Goal: Contribute content

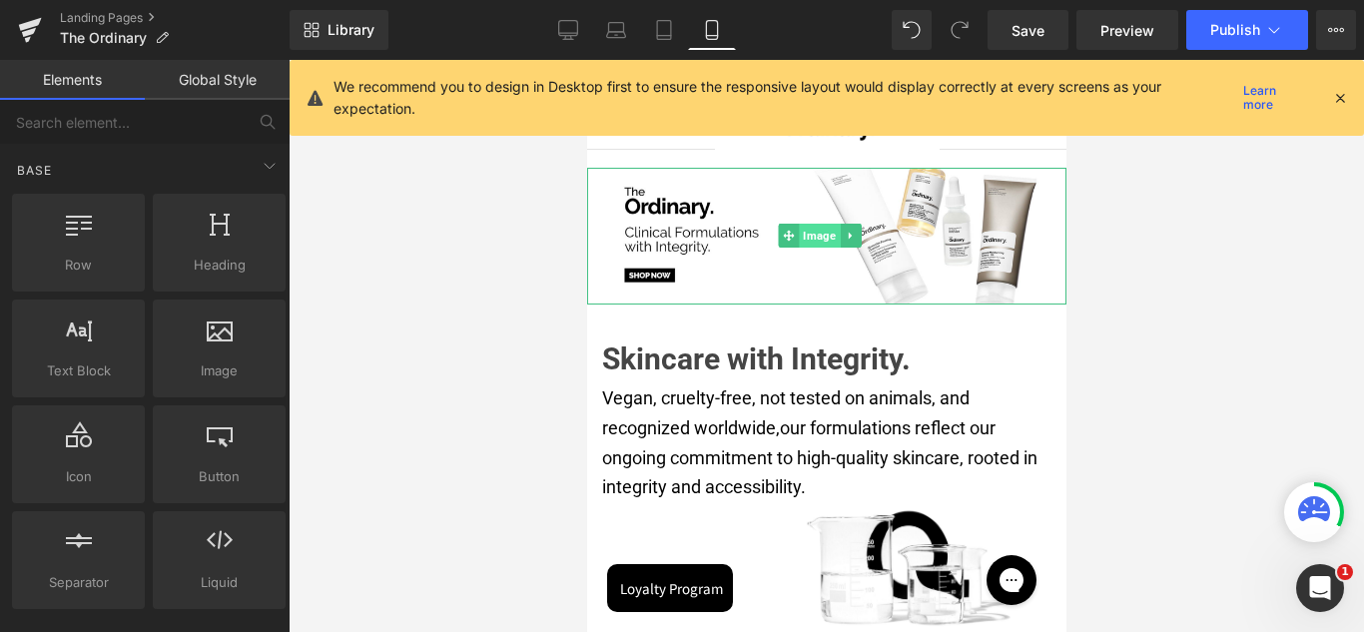
click at [810, 230] on span "Image" at bounding box center [818, 236] width 41 height 24
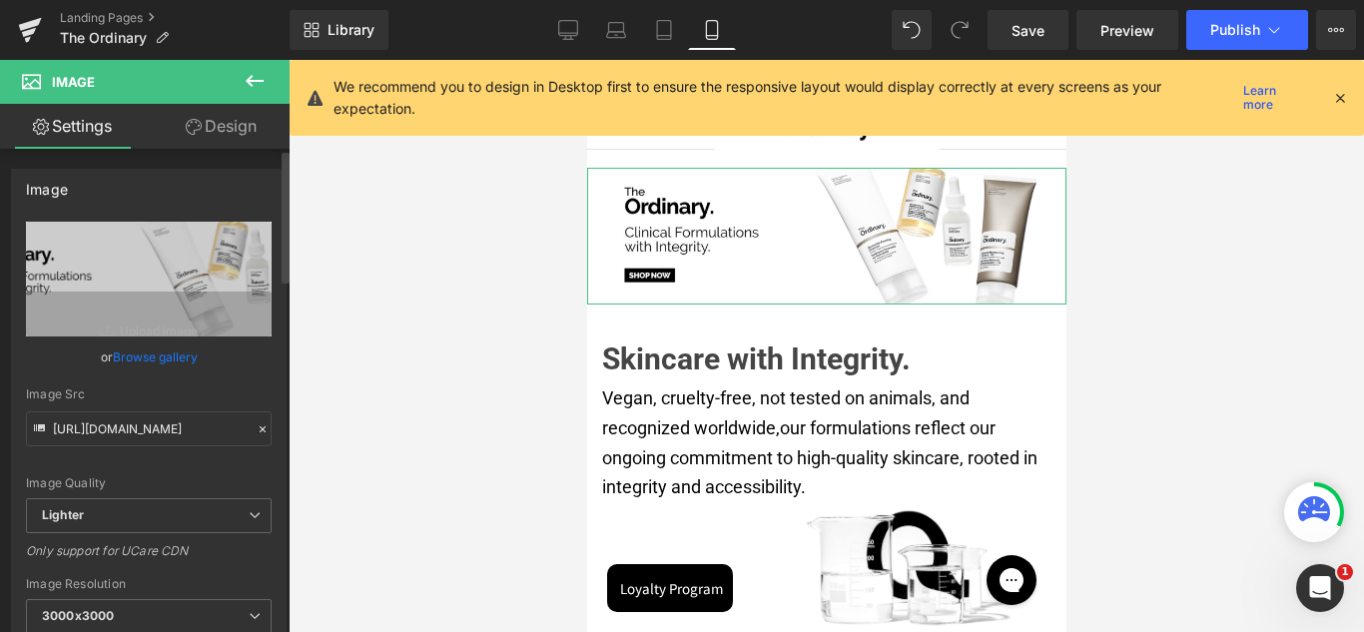
click at [164, 357] on link "Browse gallery" at bounding box center [155, 356] width 85 height 35
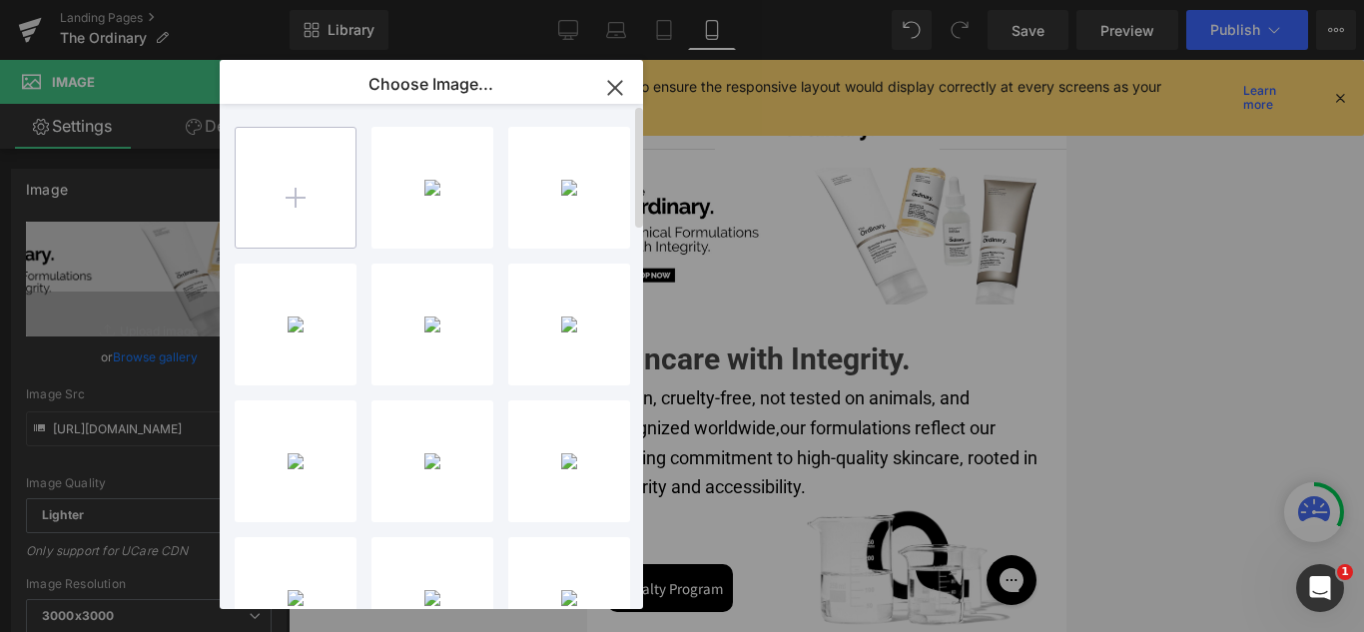
click at [302, 195] on input "file" at bounding box center [296, 188] width 120 height 120
type input "C:\fakepath\theordinary_skincare_01.jpg"
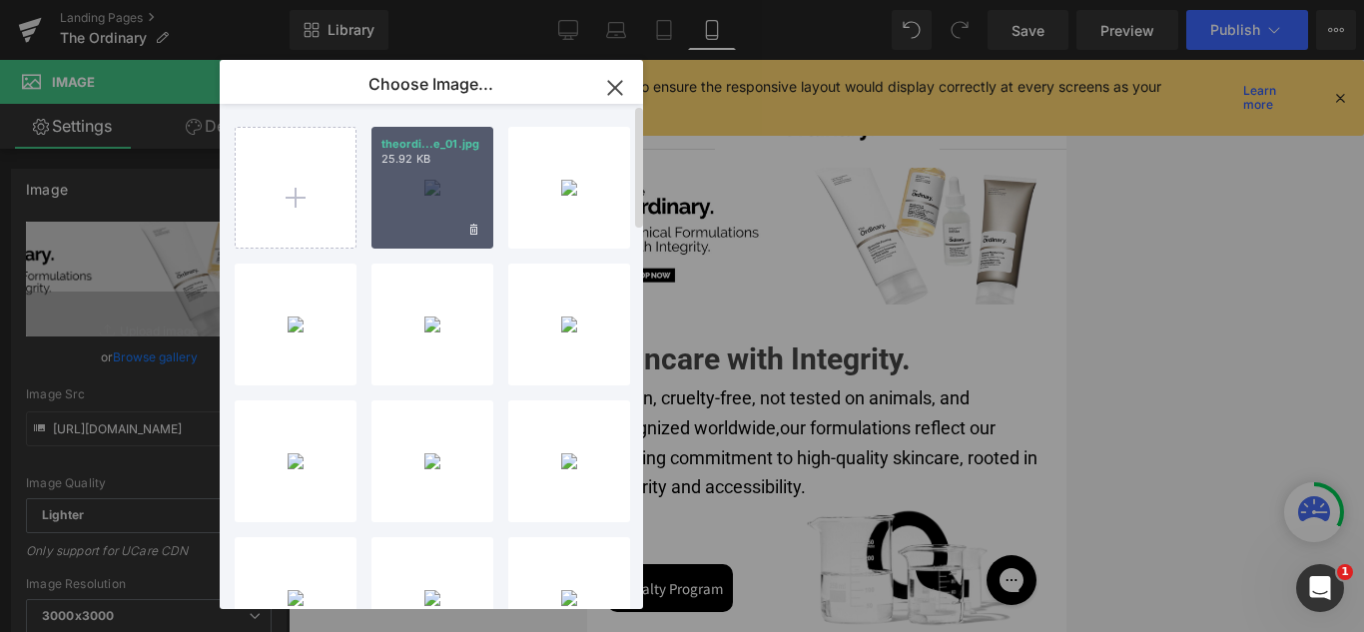
click at [420, 190] on div "theordi...e_01.jpg 25.92 KB" at bounding box center [432, 188] width 122 height 122
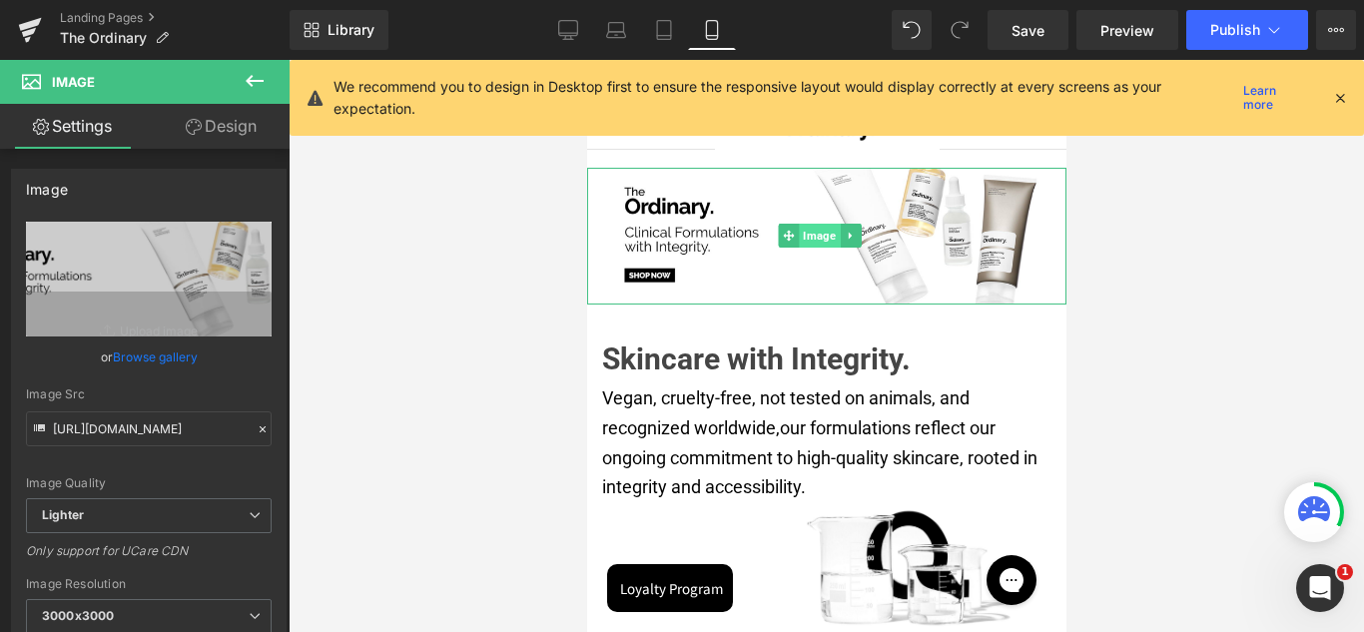
click at [812, 224] on span "Image" at bounding box center [818, 236] width 41 height 24
click at [151, 352] on link "Browse gallery" at bounding box center [155, 356] width 85 height 35
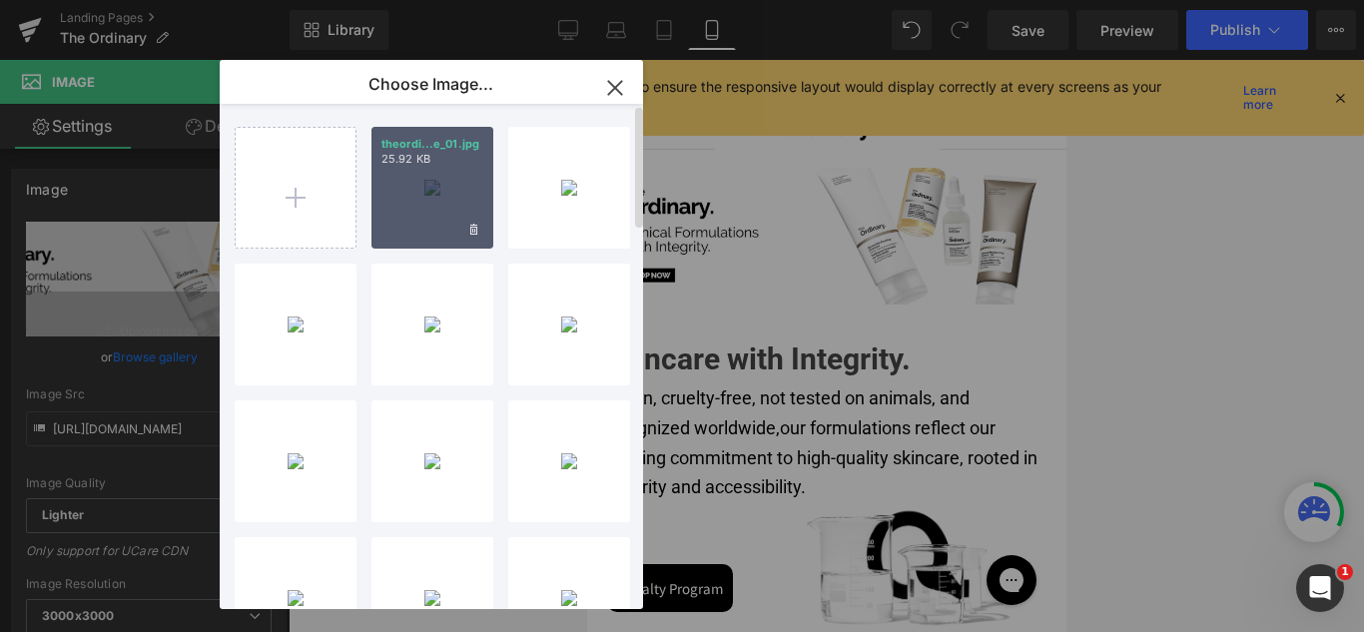
click at [436, 208] on div "theordi...e_01.jpg 25.92 KB" at bounding box center [432, 188] width 122 height 122
type input "[URL][DOMAIN_NAME]"
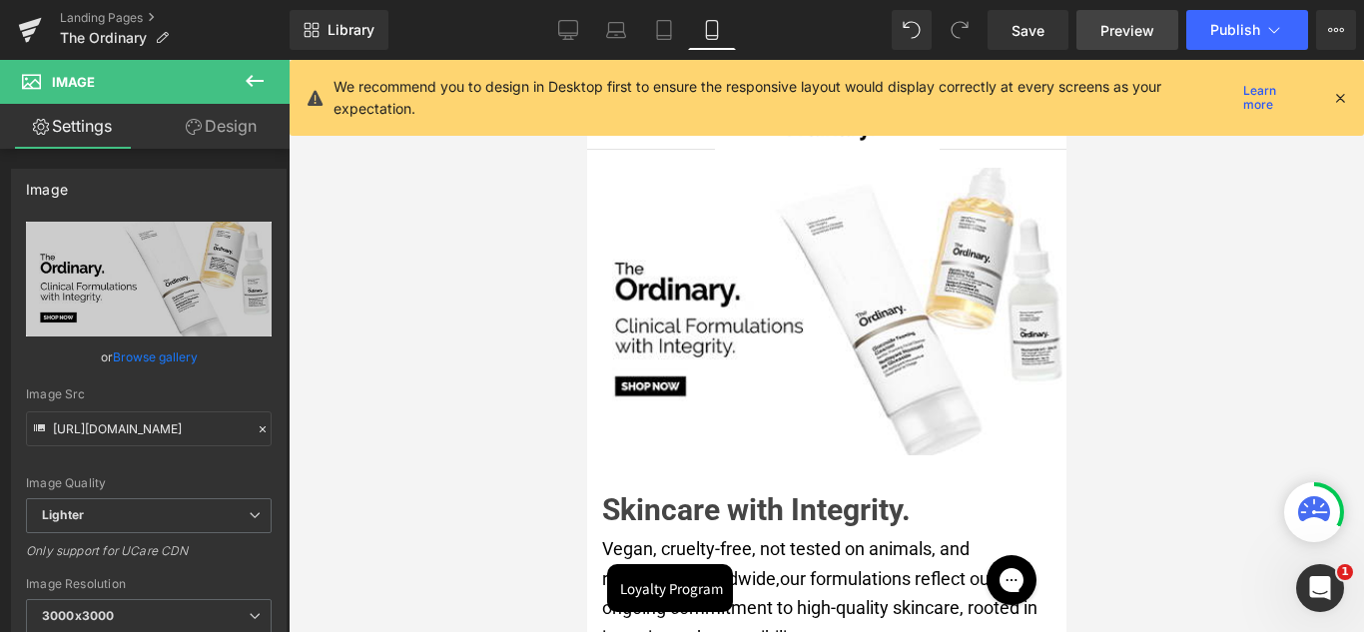
click at [1112, 32] on span "Preview" at bounding box center [1127, 30] width 54 height 21
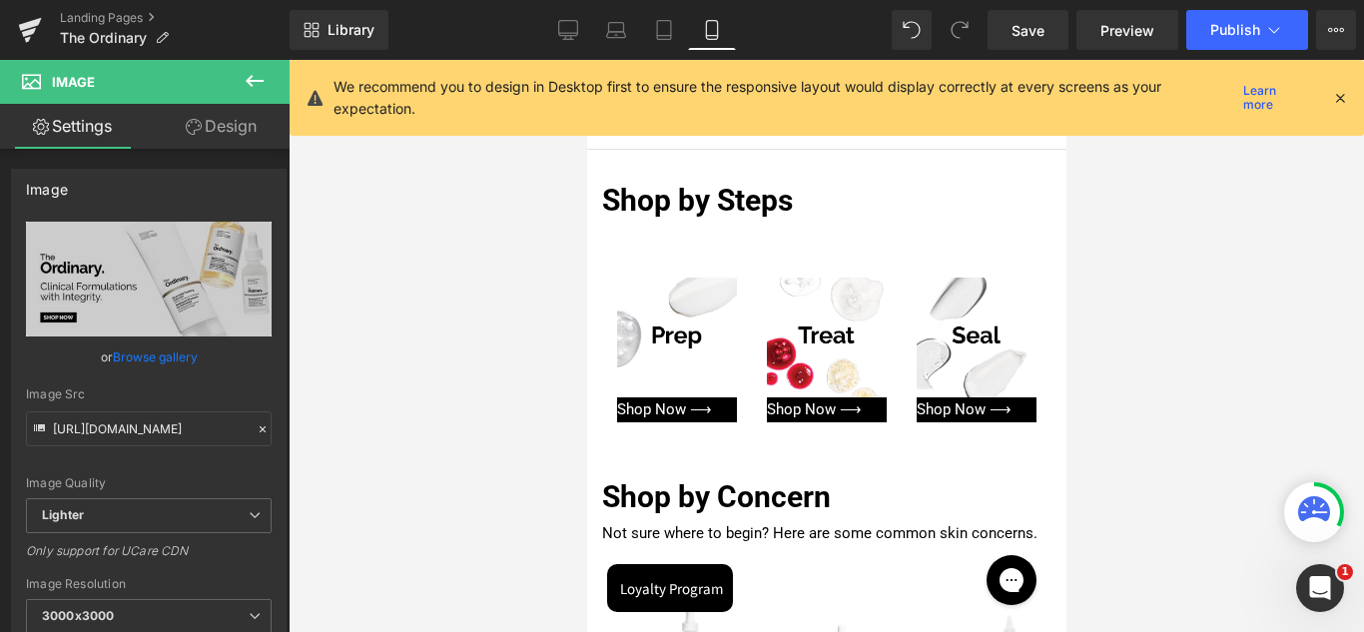
scroll to position [721, 0]
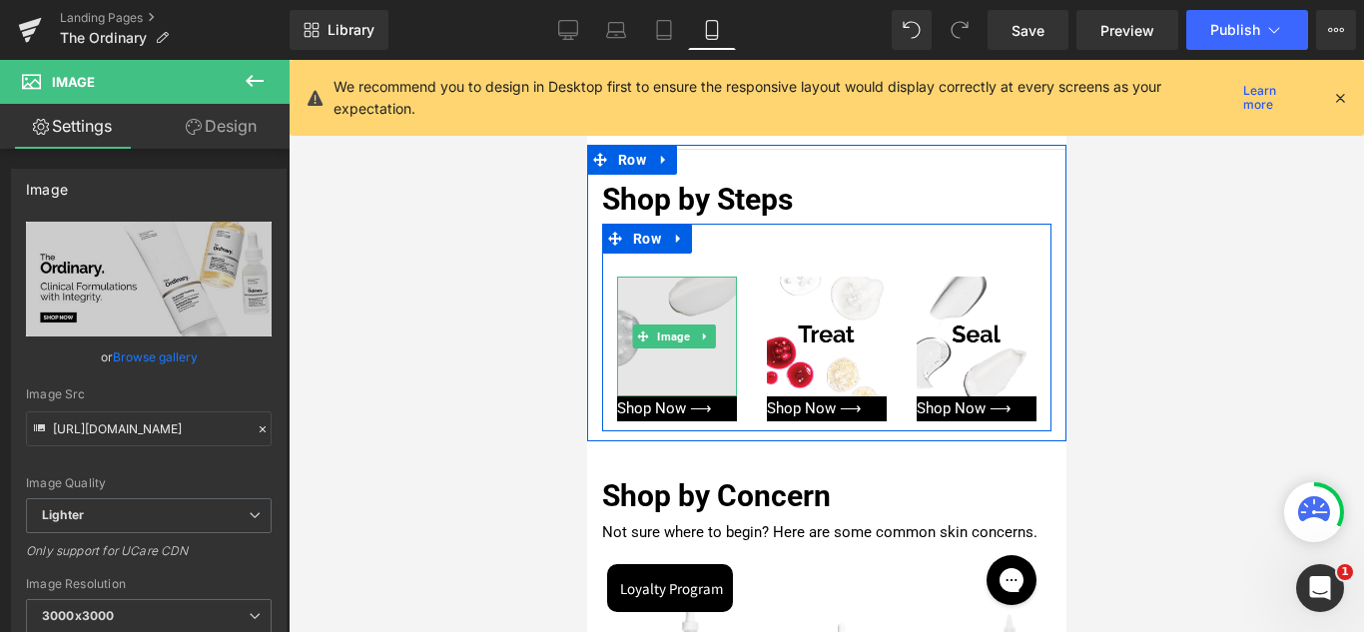
click at [717, 277] on img at bounding box center [676, 337] width 120 height 120
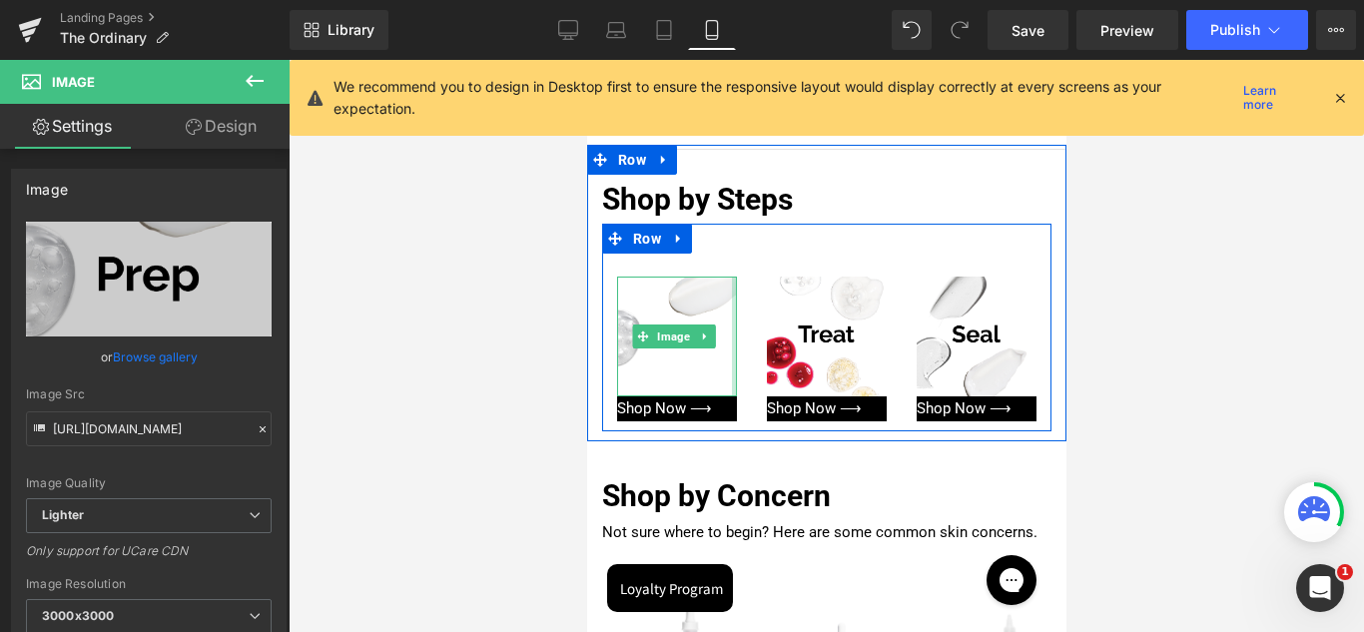
drag, startPoint x: 726, startPoint y: 262, endPoint x: 741, endPoint y: 260, distance: 15.1
click at [741, 260] on div "Image Image Shop Now ⟶ Button" at bounding box center [676, 338] width 150 height 168
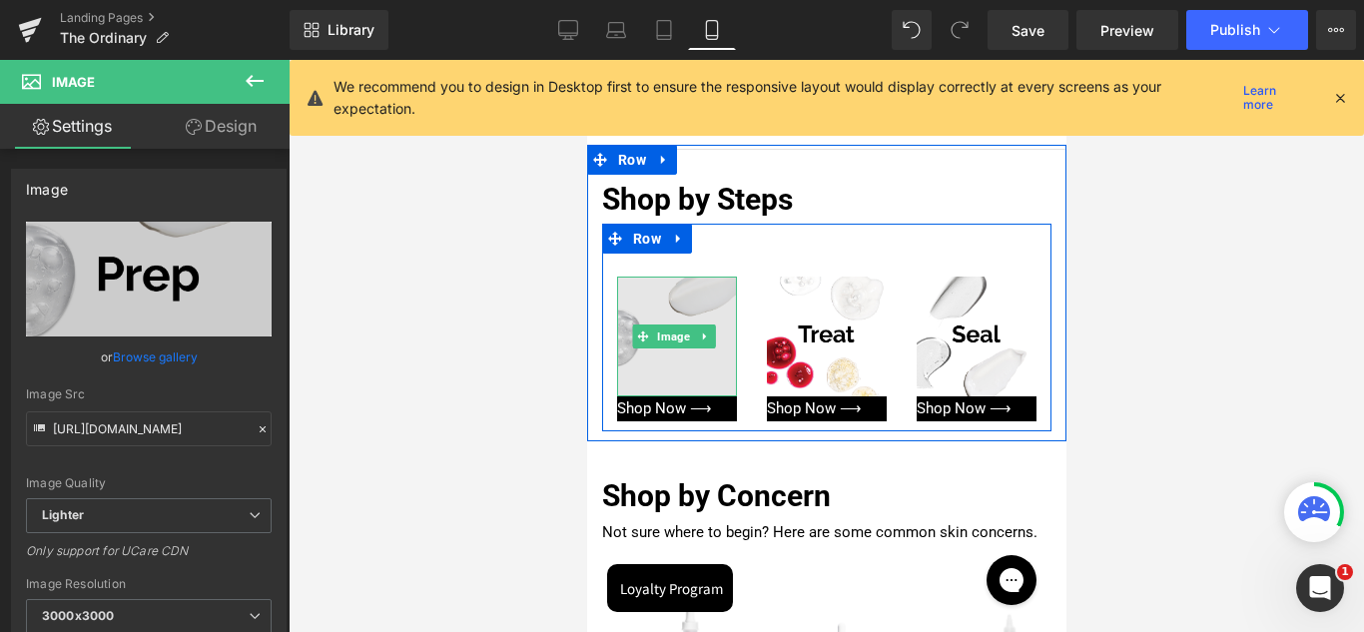
click at [695, 359] on img at bounding box center [676, 337] width 120 height 120
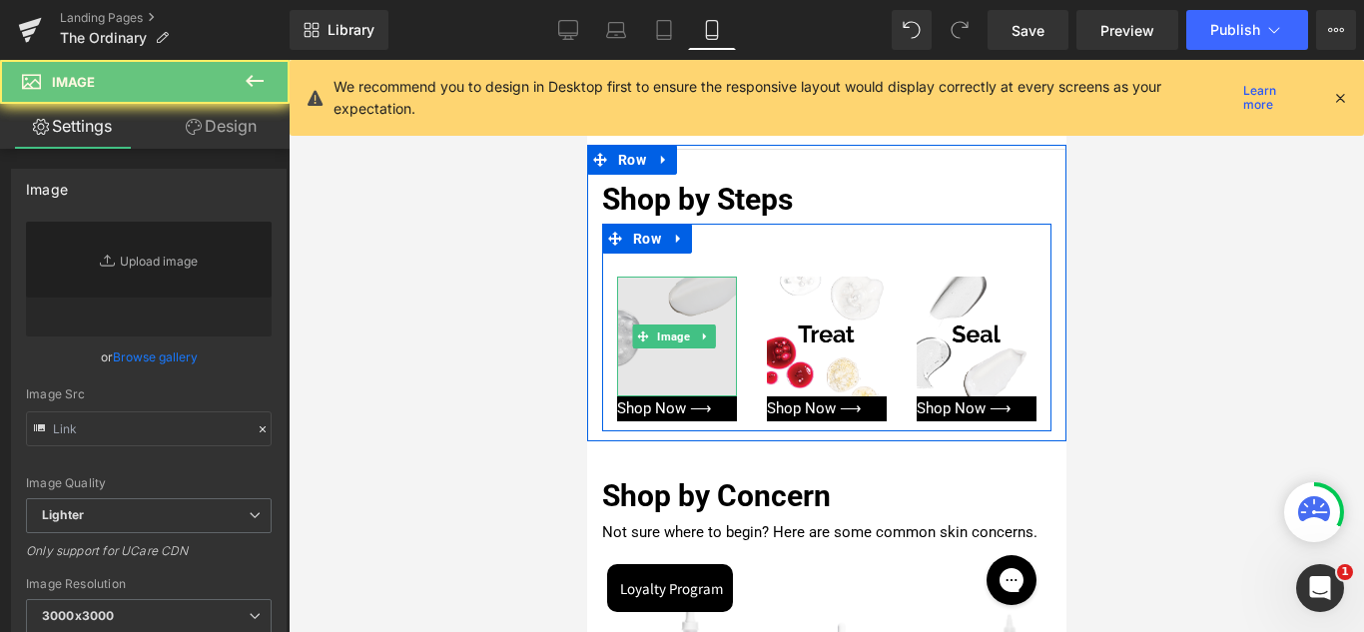
type input "[URL][DOMAIN_NAME]"
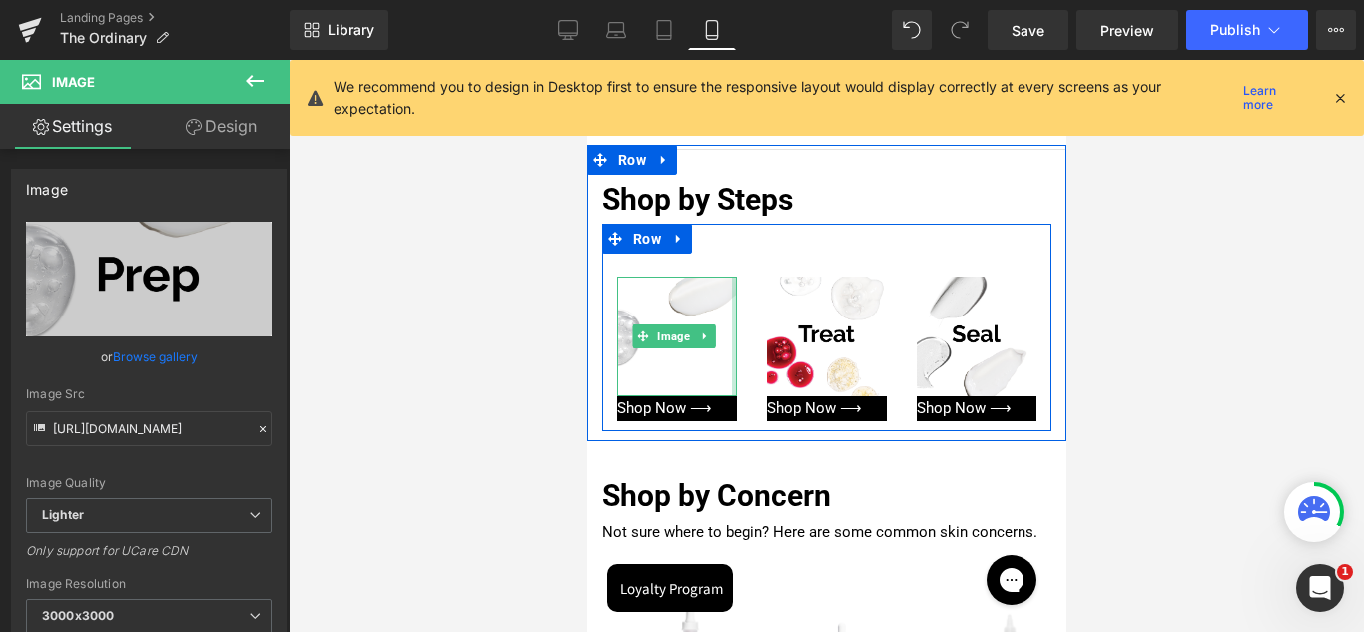
drag, startPoint x: 727, startPoint y: 361, endPoint x: 752, endPoint y: 361, distance: 25.0
click at [752, 361] on div "Image Image Shop Now ⟶ Button Image 246px Image Shop Now ⟶ Button Image 246px I…" at bounding box center [825, 328] width 449 height 208
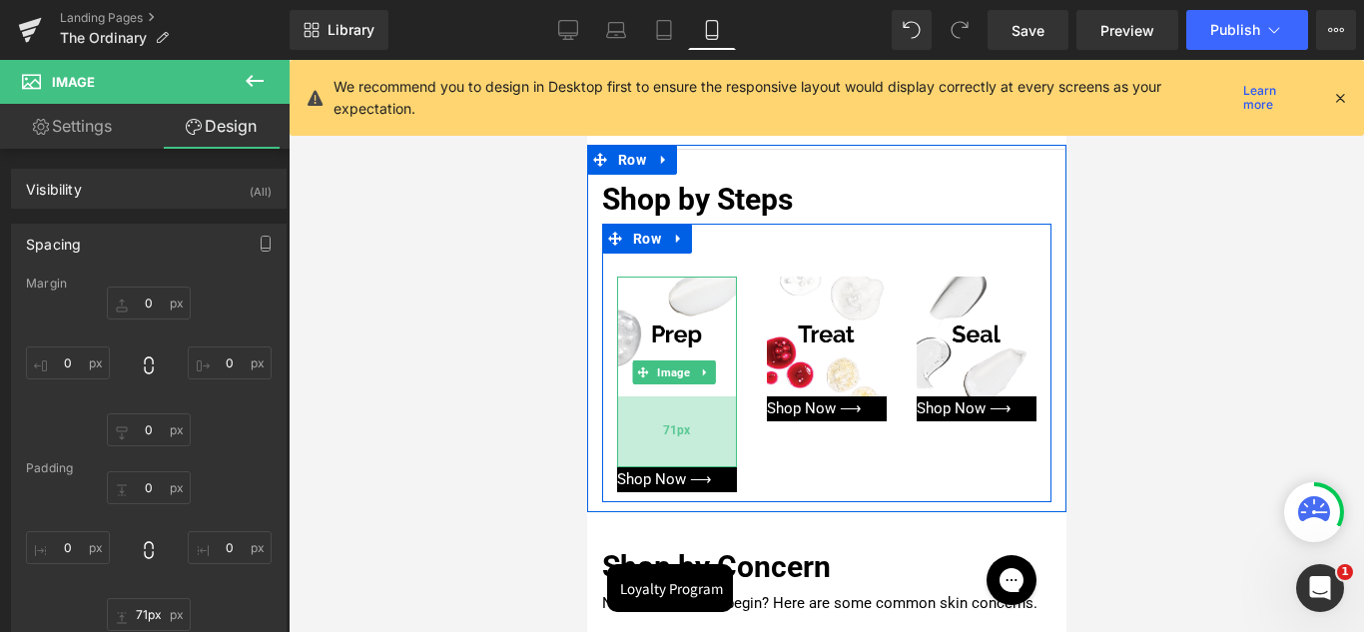
type input "70px"
drag, startPoint x: 681, startPoint y: 373, endPoint x: 681, endPoint y: 443, distance: 69.9
click at [681, 443] on div "70px" at bounding box center [676, 431] width 120 height 70
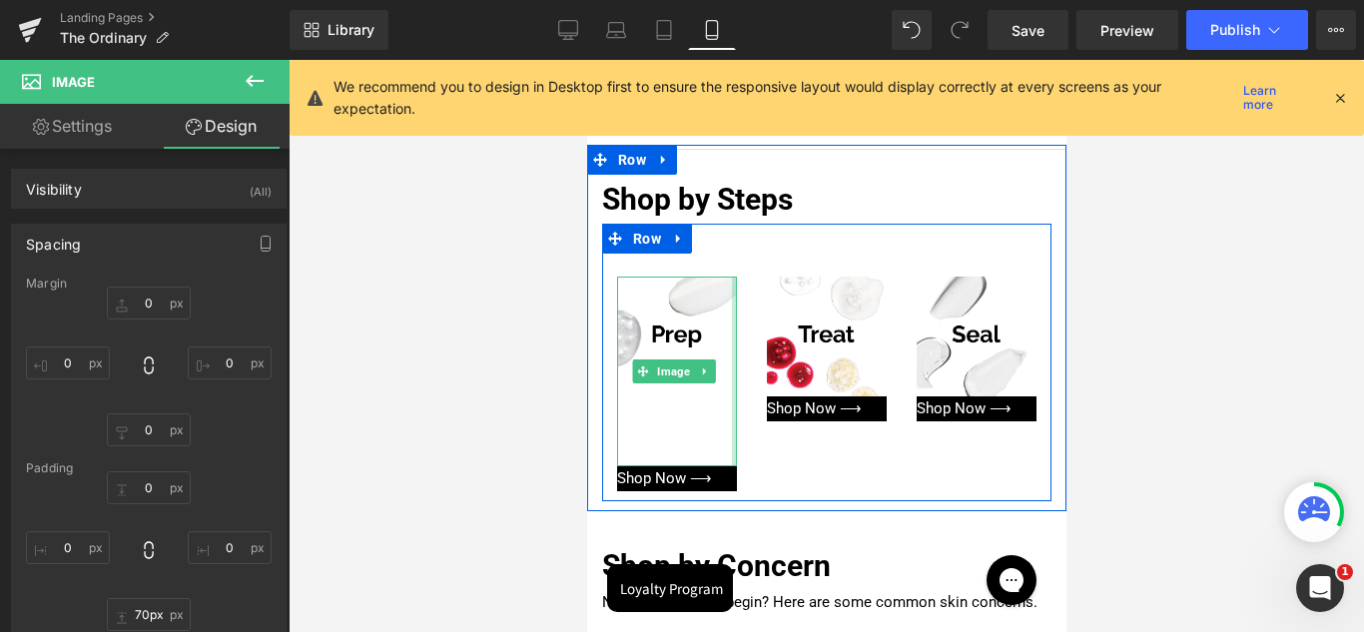
type input "0px"
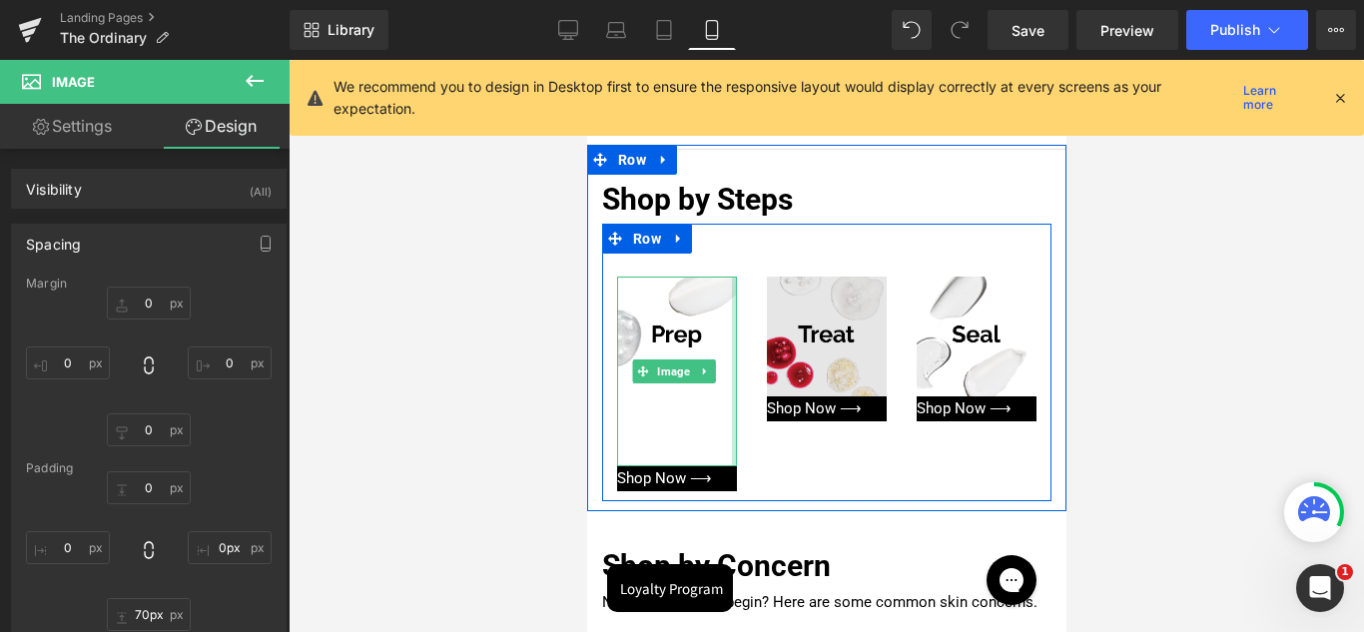
drag, startPoint x: 729, startPoint y: 348, endPoint x: 777, endPoint y: 345, distance: 48.0
click at [777, 345] on div "Image Image 70px Shop Now ⟶ Button Image 246px Image Shop Now ⟶ Button Image 24…" at bounding box center [825, 363] width 449 height 278
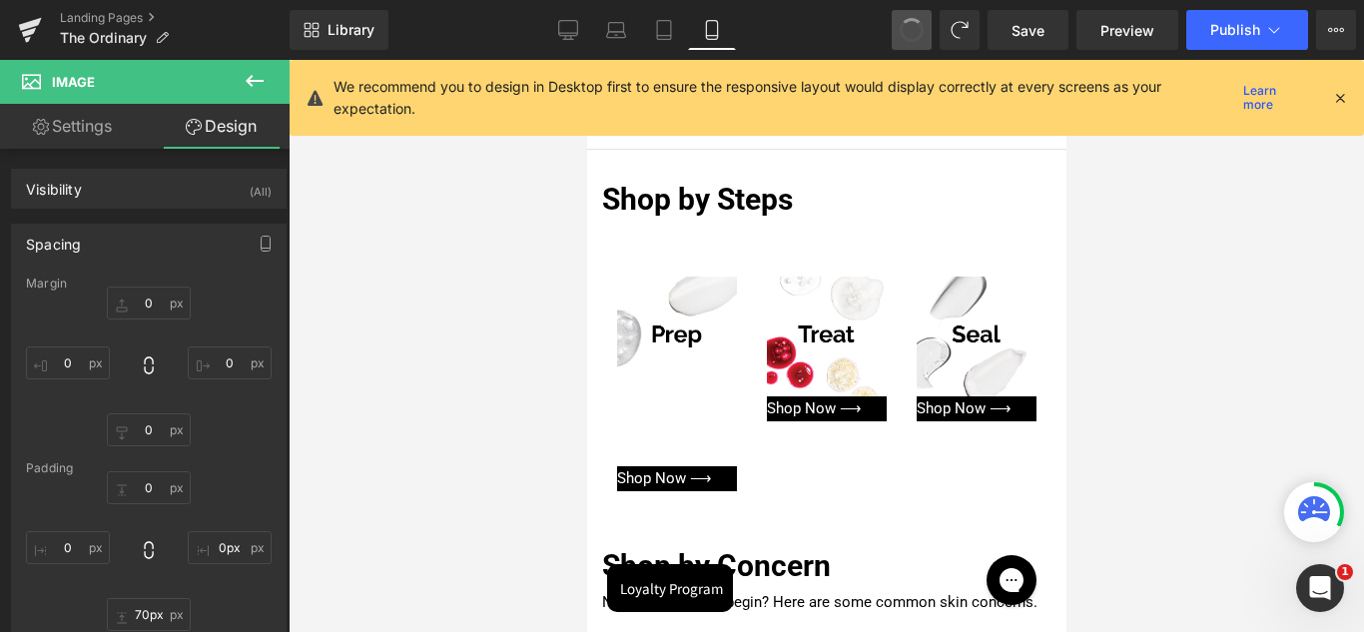
type input "0"
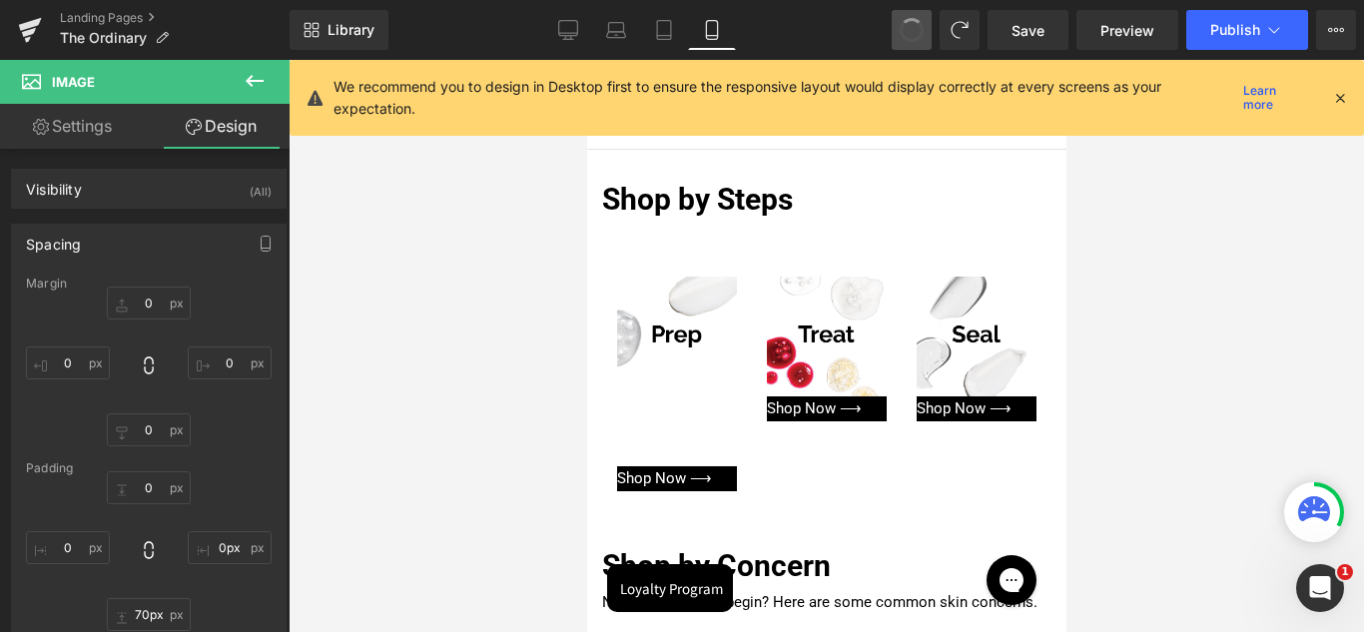
type input "0"
type input "70"
type input "0"
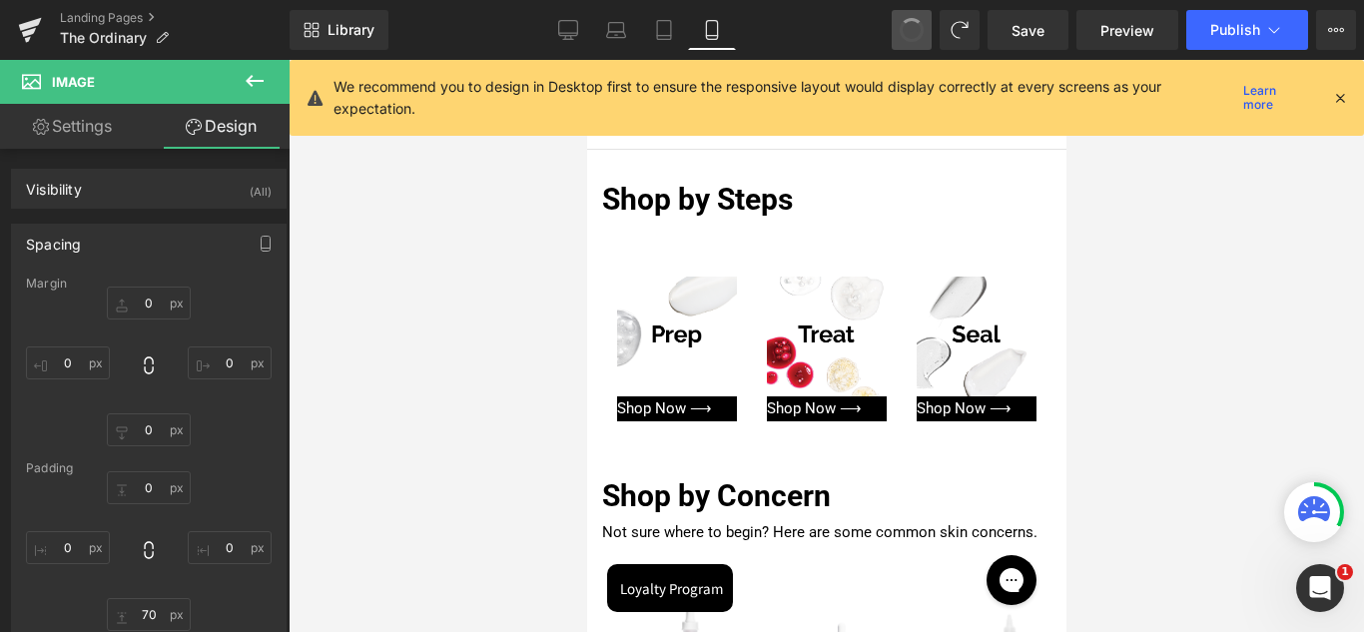
type input "0"
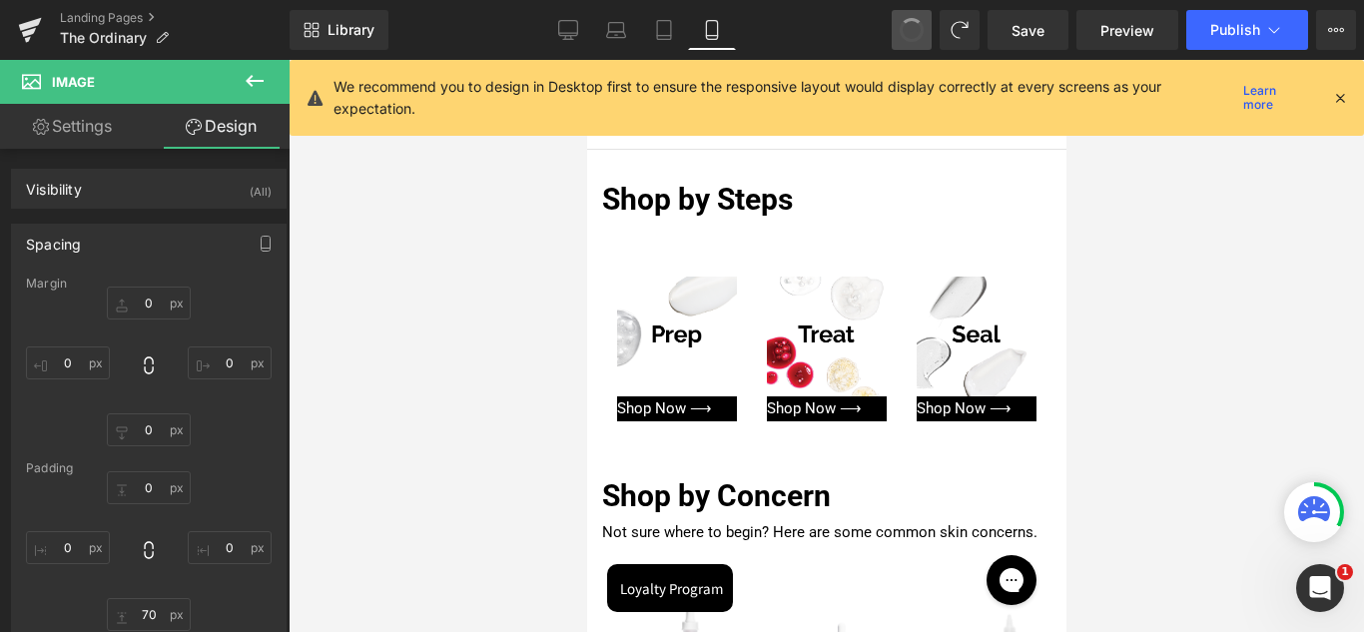
type input "0"
type input "45.7066"
type input "0"
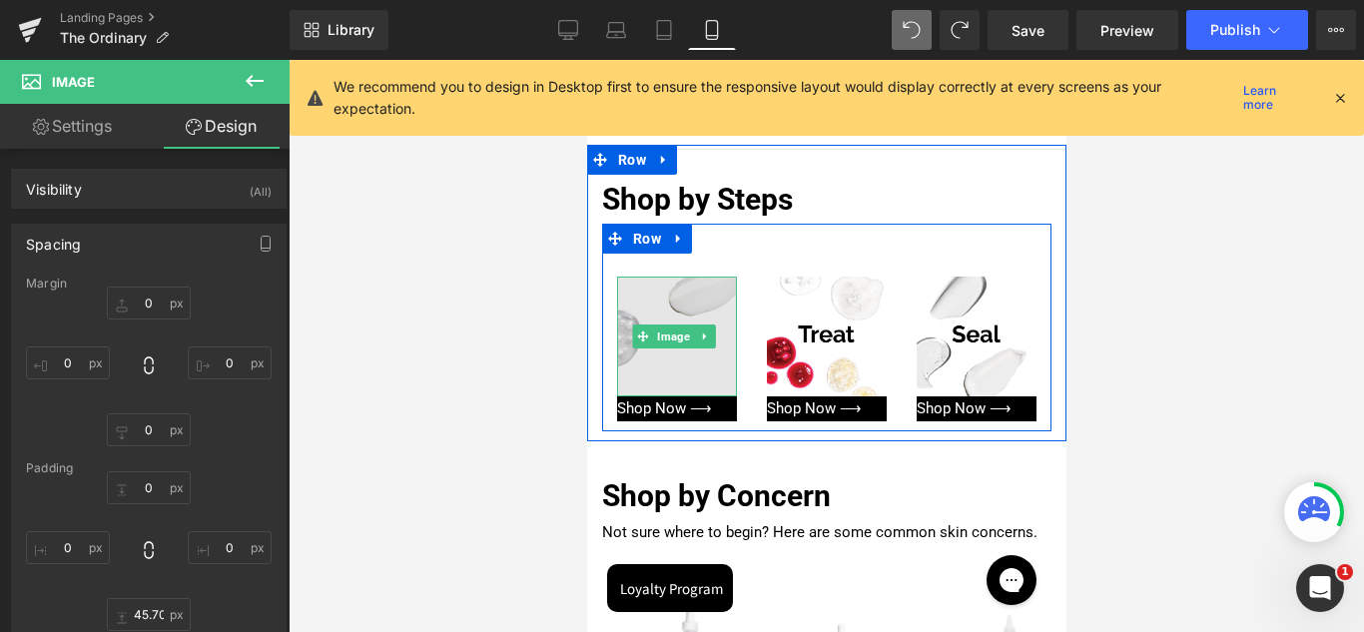
click at [696, 283] on img at bounding box center [676, 337] width 120 height 120
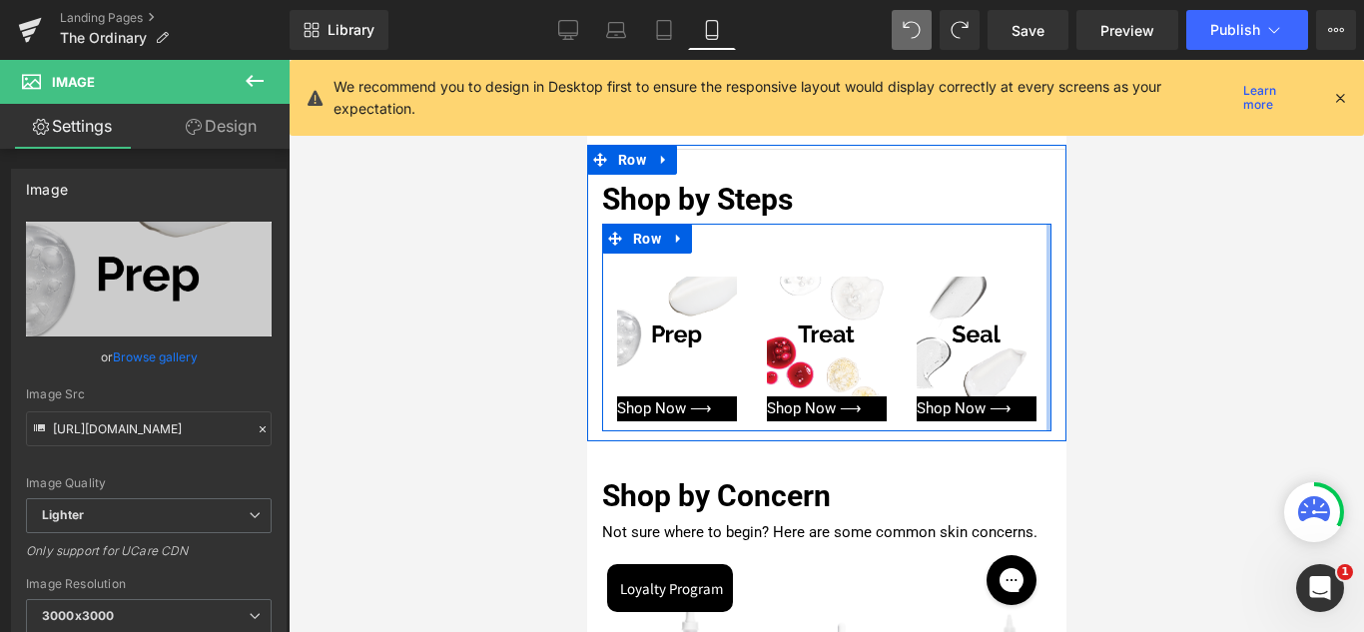
click at [1045, 397] on div at bounding box center [1047, 328] width 5 height 208
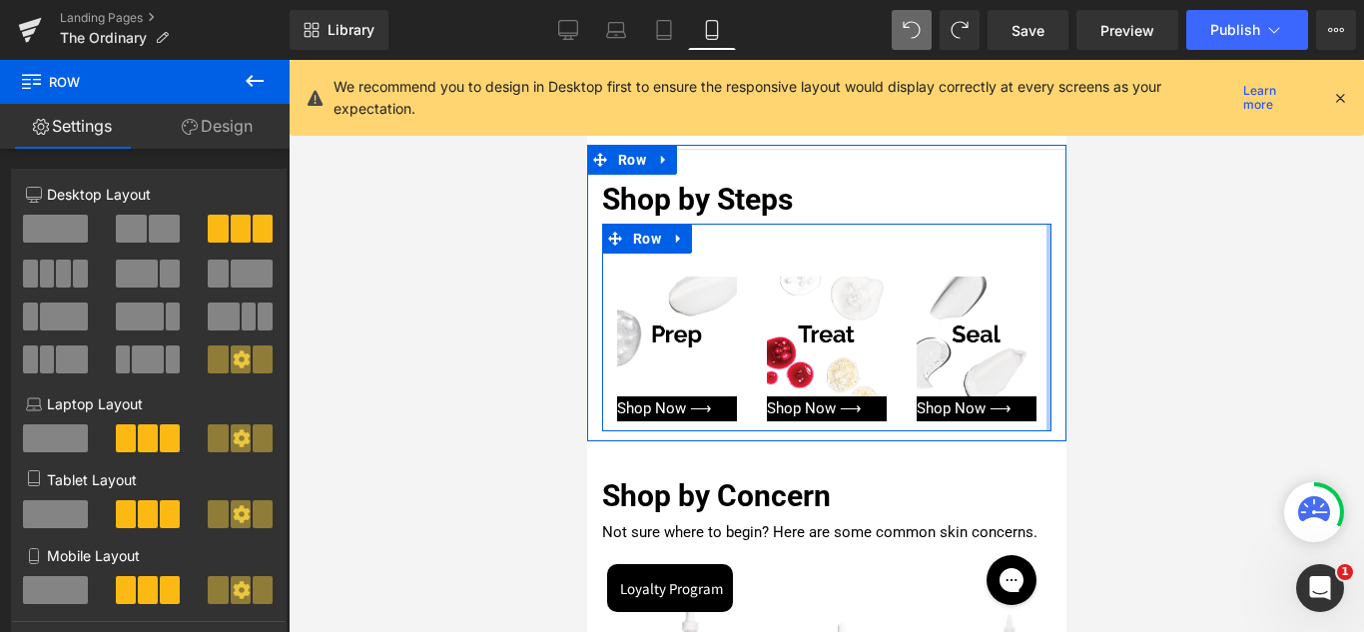
drag, startPoint x: 1033, startPoint y: 407, endPoint x: 1063, endPoint y: 427, distance: 36.0
click at [1130, 300] on div at bounding box center [825, 346] width 1075 height 572
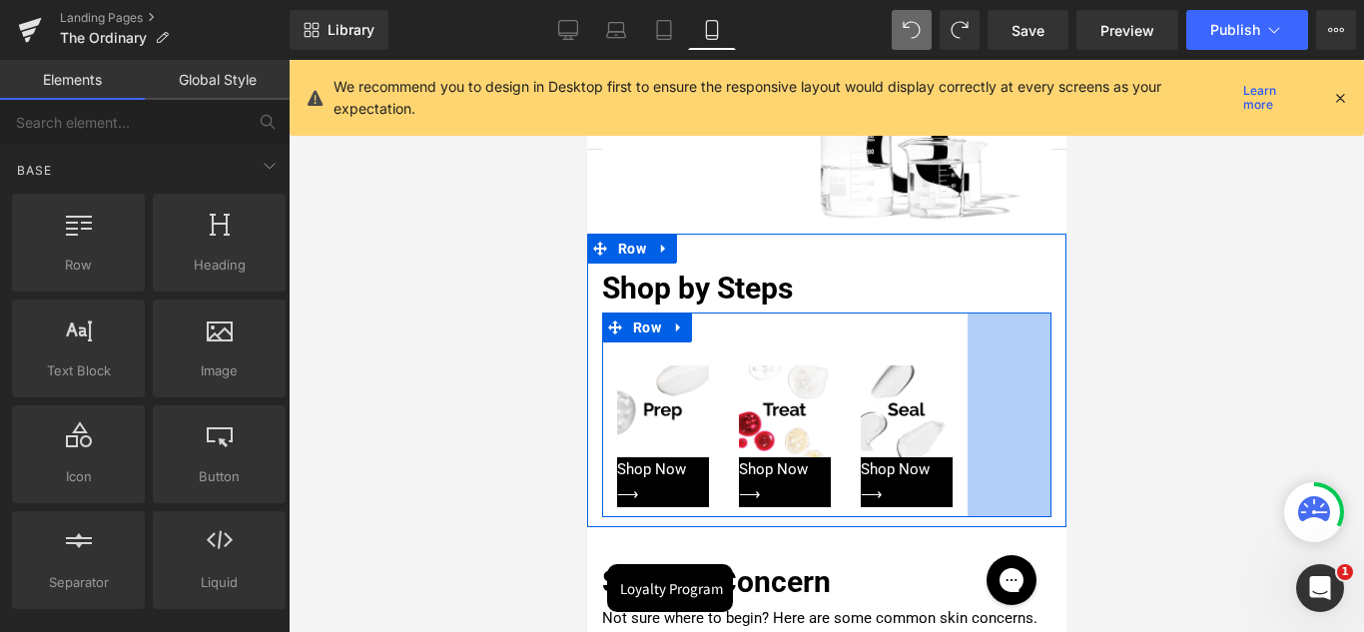
scroll to position [633, 0]
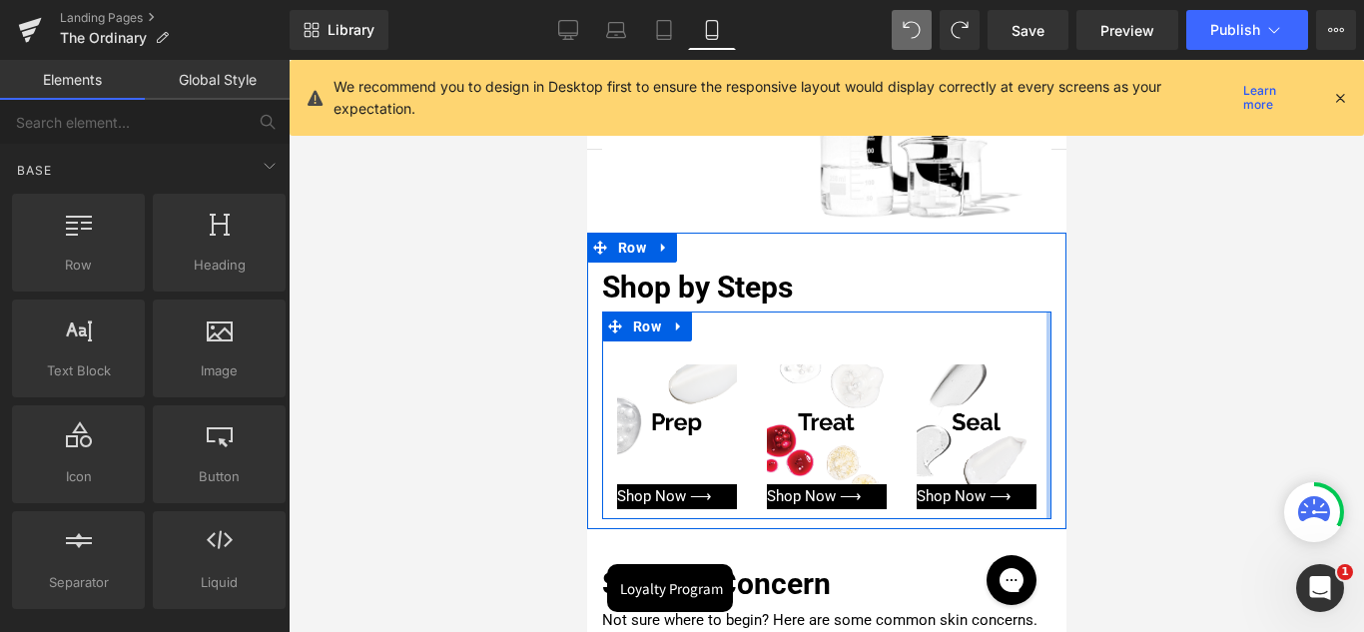
click at [1101, 396] on div at bounding box center [825, 346] width 1075 height 572
click at [1040, 396] on div "Shop by Steps Heading Image Image Shop Now ⟶ Button Image 246px Image Shop Now …" at bounding box center [825, 391] width 479 height 257
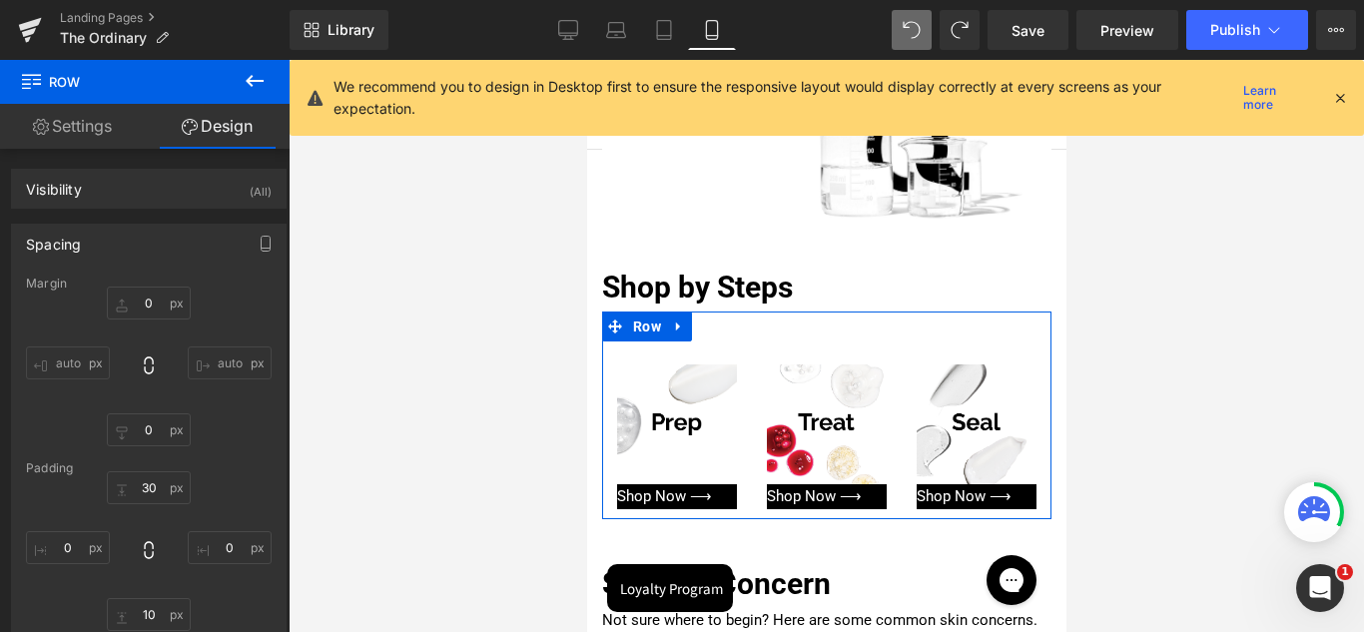
click at [1149, 252] on div at bounding box center [825, 346] width 1075 height 572
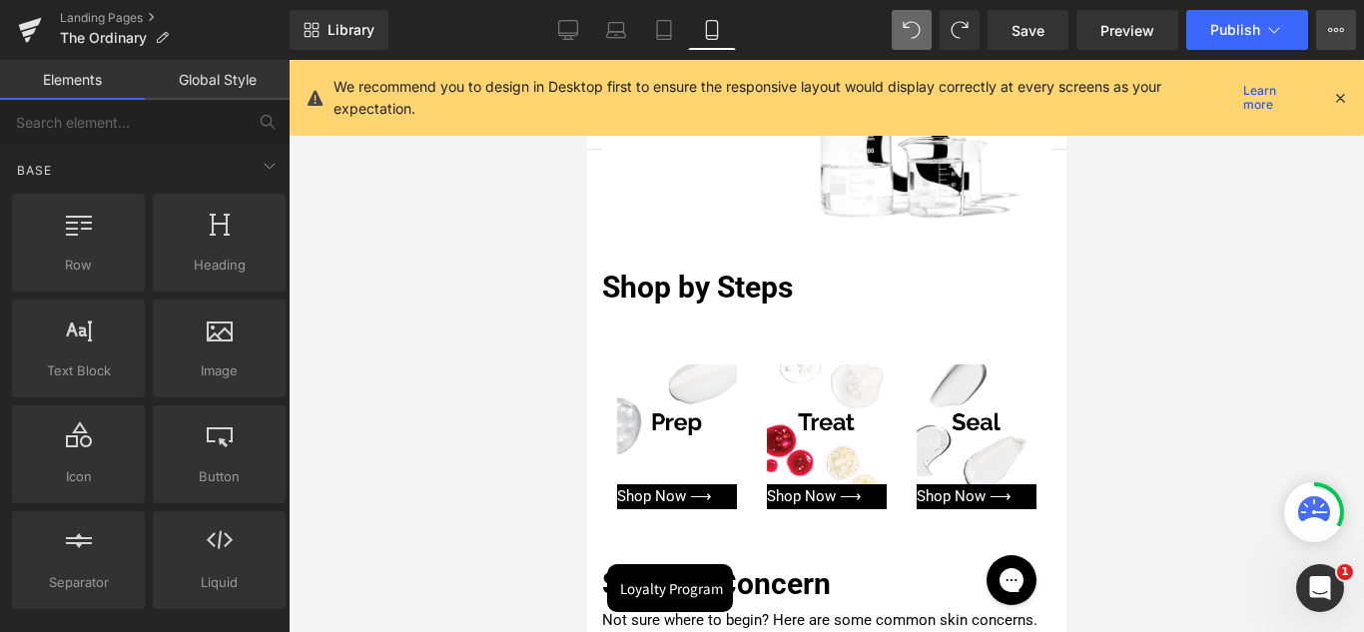
click at [1343, 34] on icon at bounding box center [1336, 30] width 16 height 16
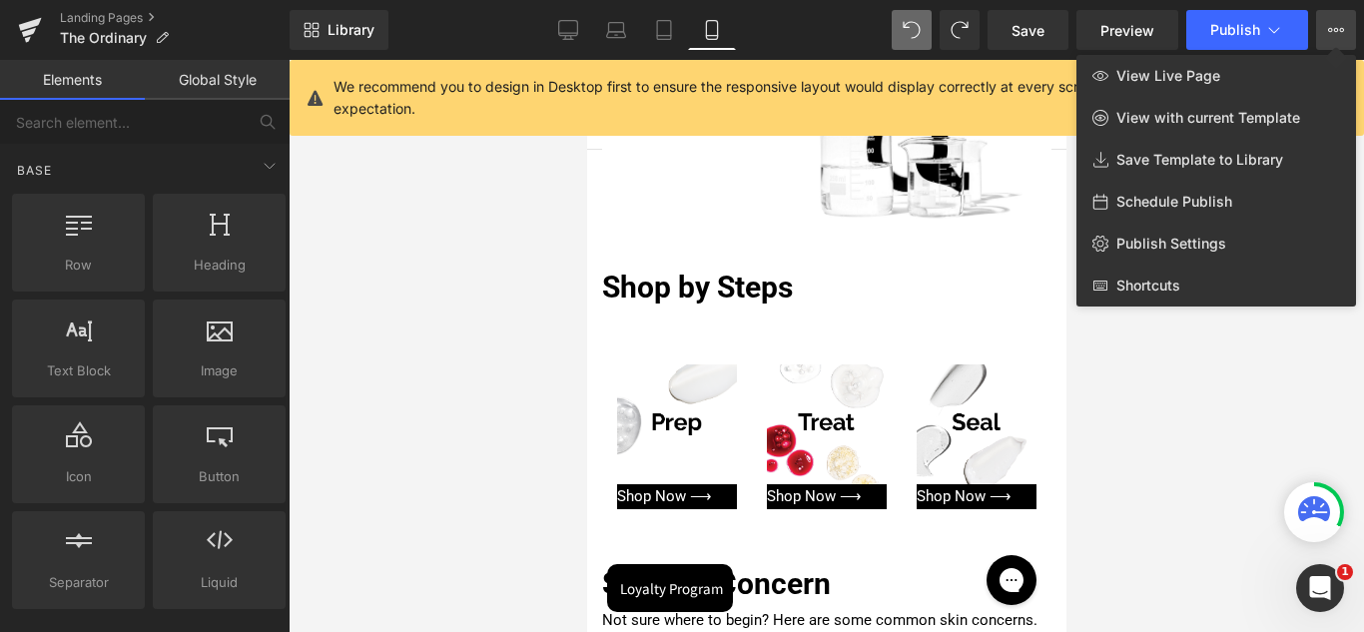
click at [1343, 34] on icon at bounding box center [1336, 30] width 16 height 16
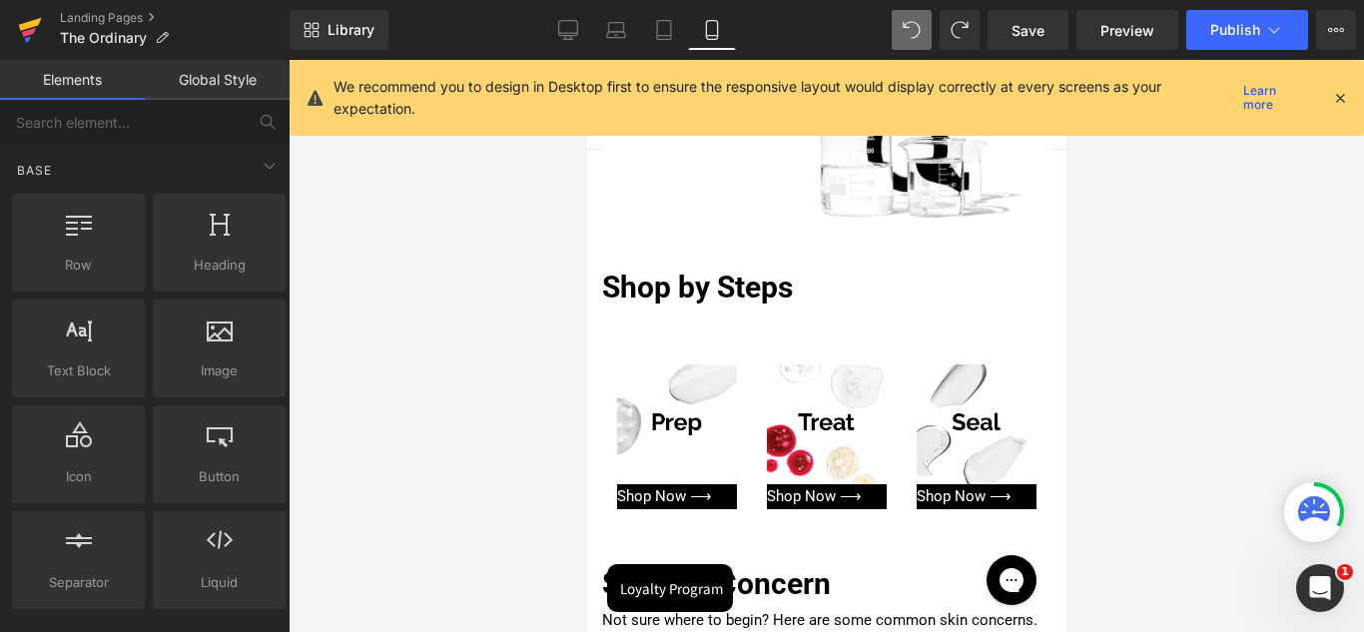
click at [13, 19] on link at bounding box center [30, 30] width 60 height 60
